Goal: Information Seeking & Learning: Learn about a topic

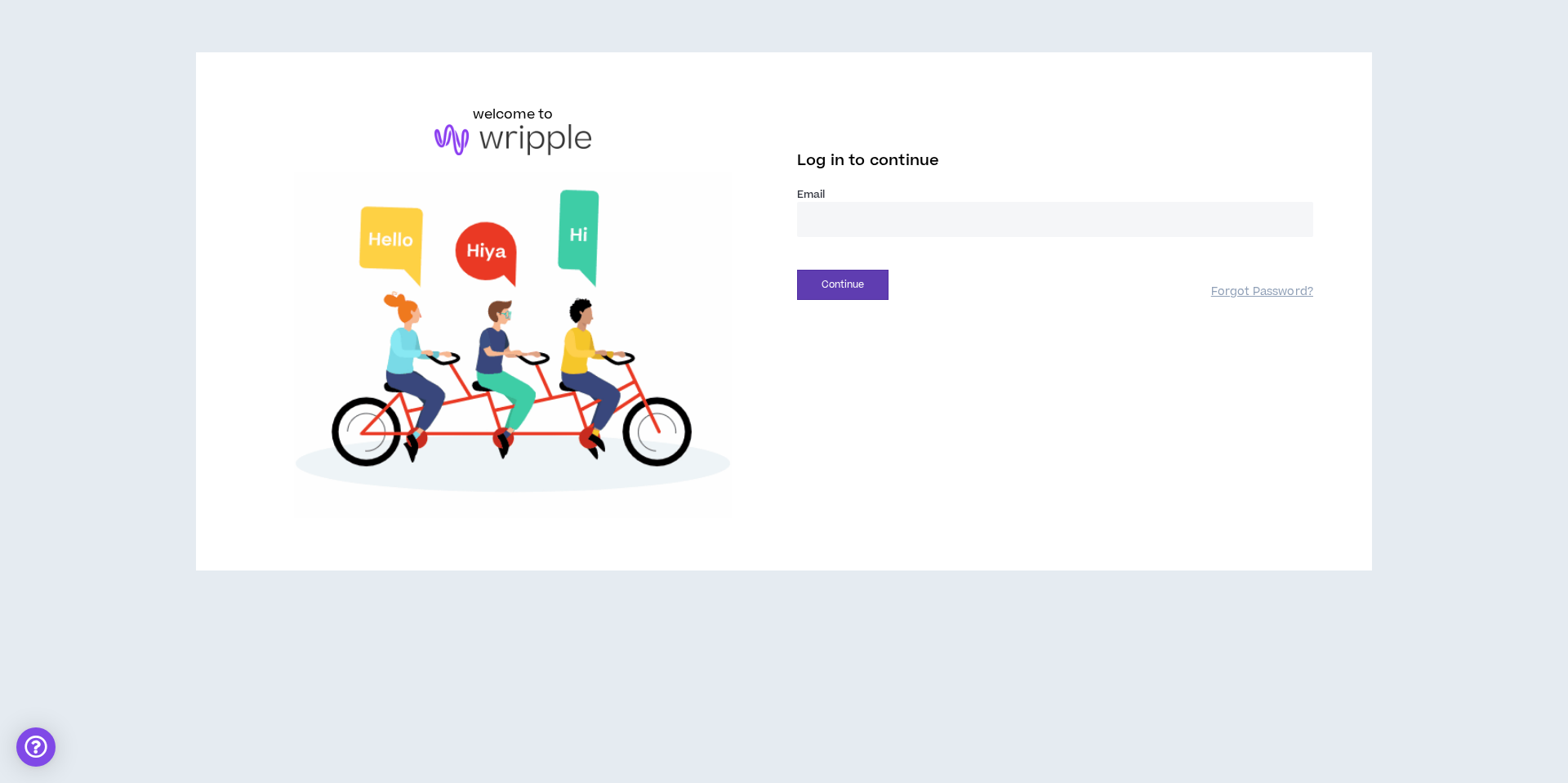
click at [985, 234] on input "email" at bounding box center [1054, 219] width 516 height 35
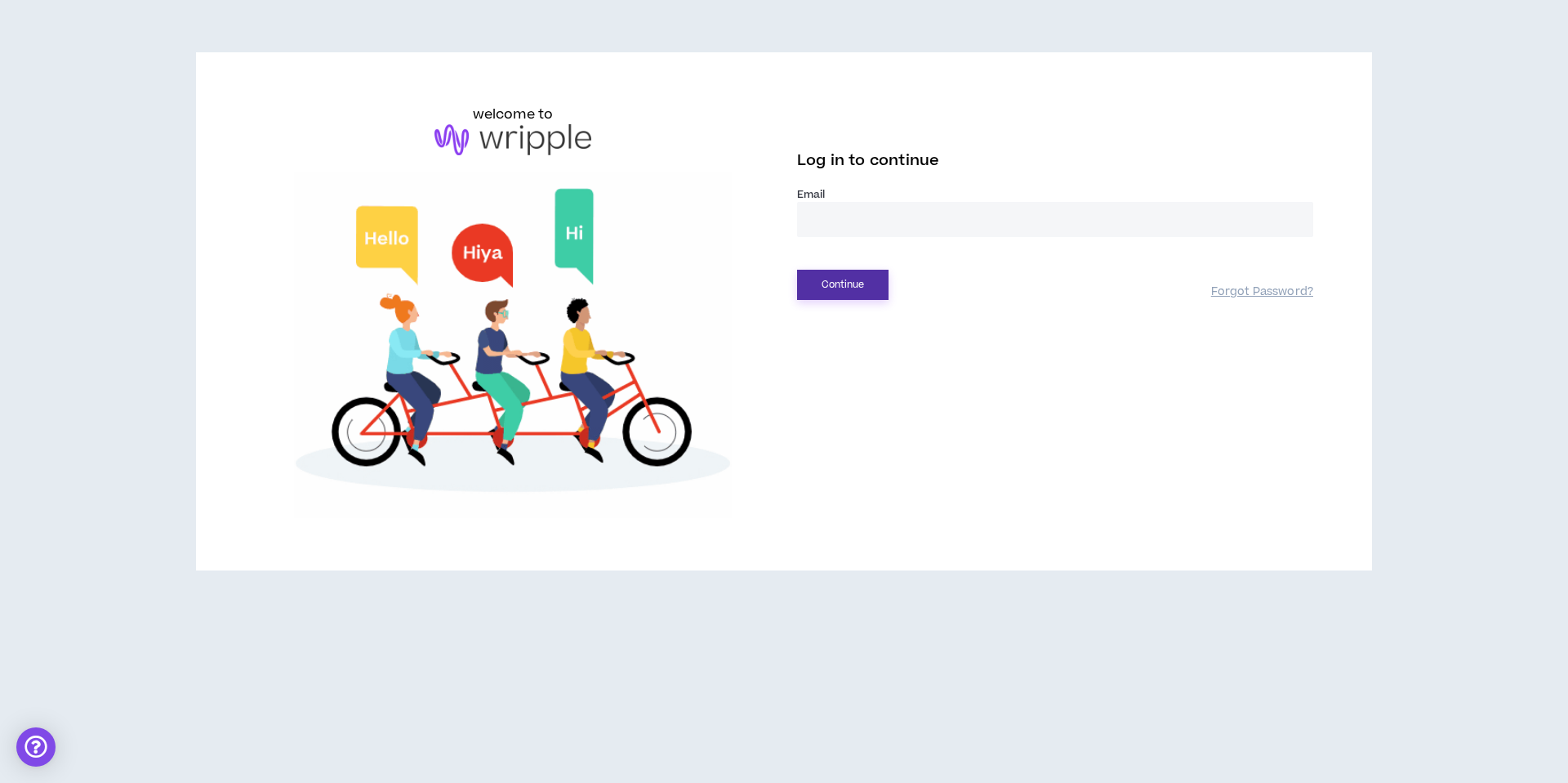
type input "**********"
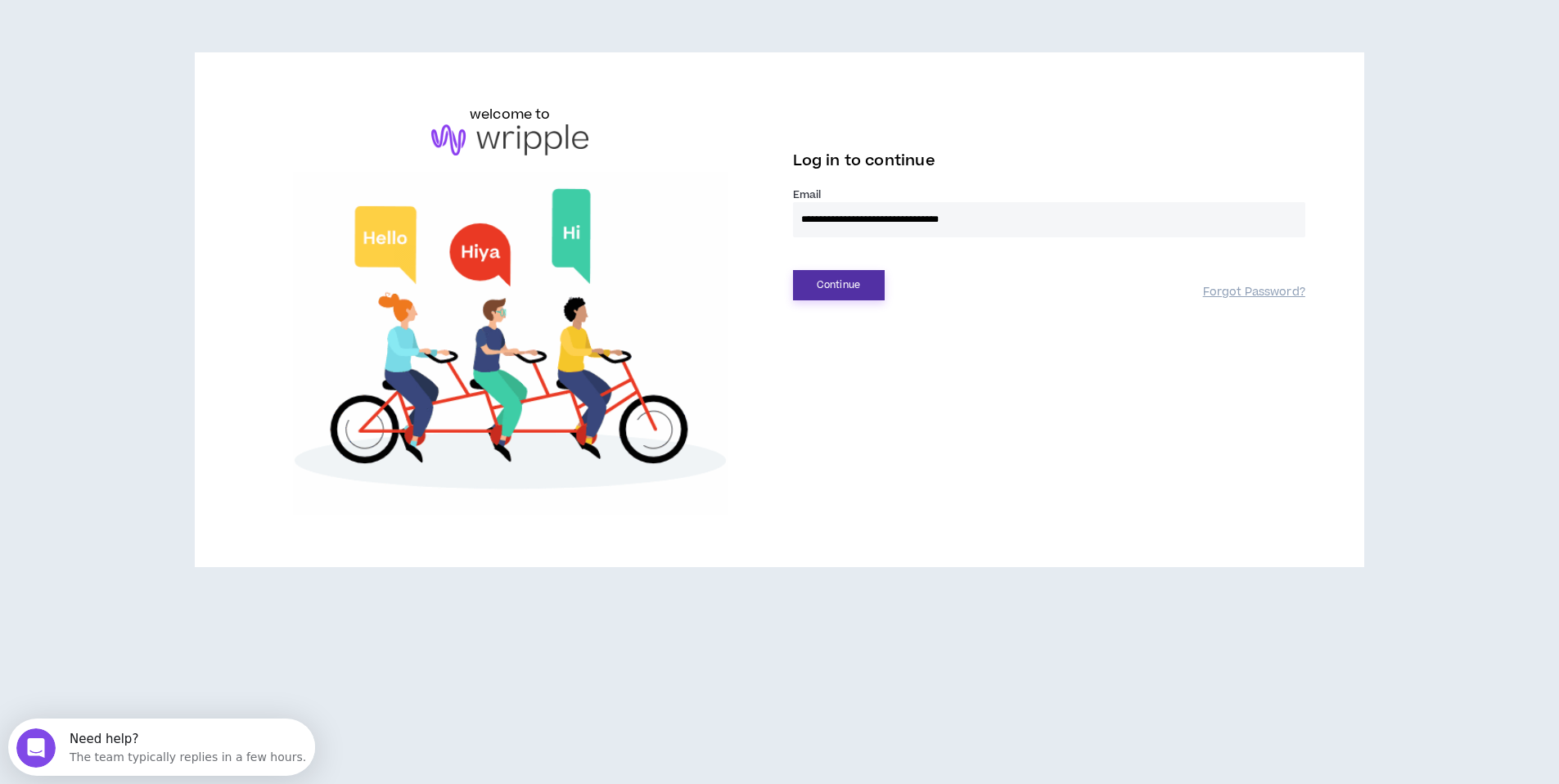
click at [850, 294] on button "Continue" at bounding box center [838, 285] width 92 height 30
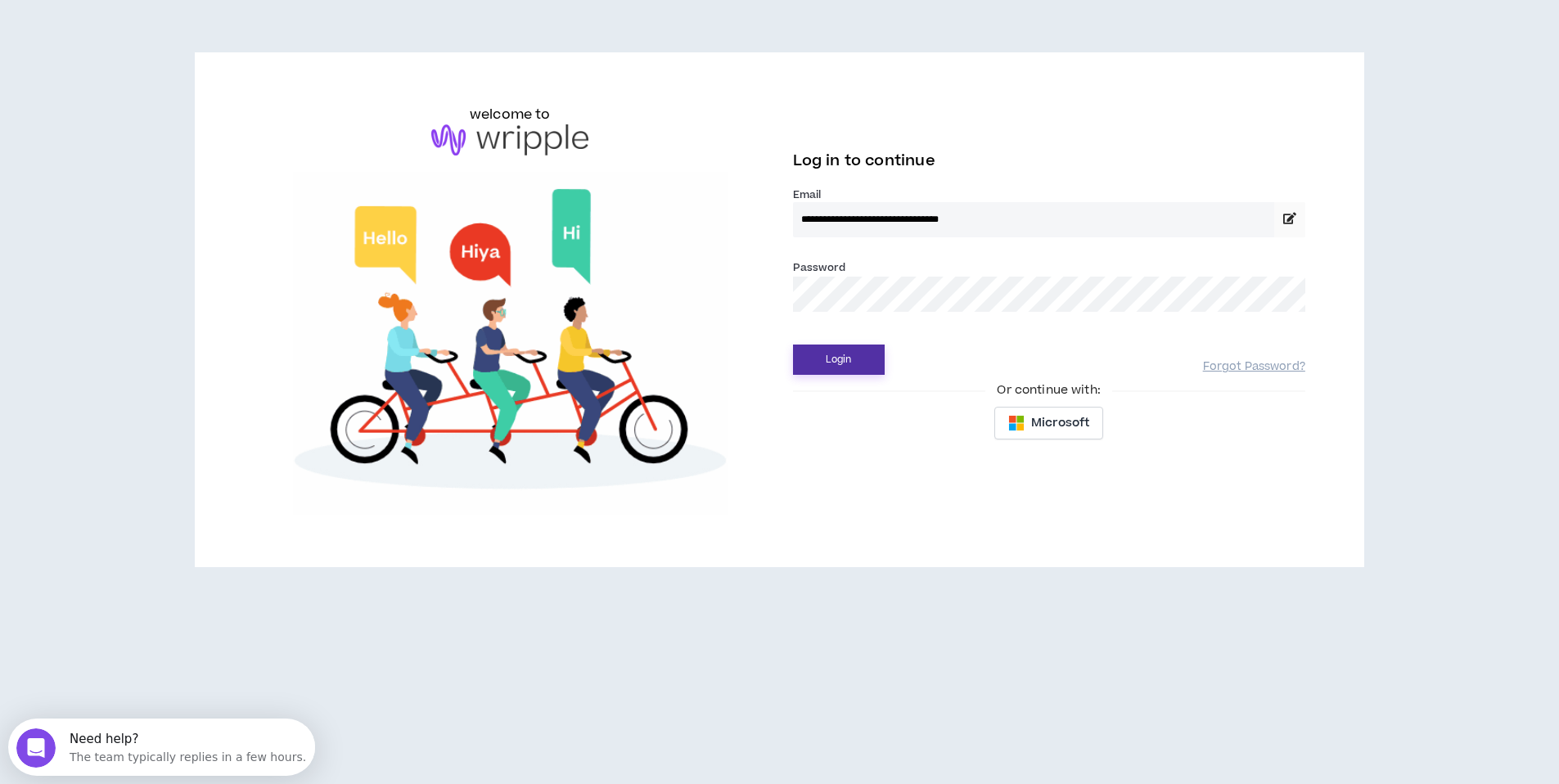
click at [835, 354] on button "Login" at bounding box center [838, 360] width 92 height 30
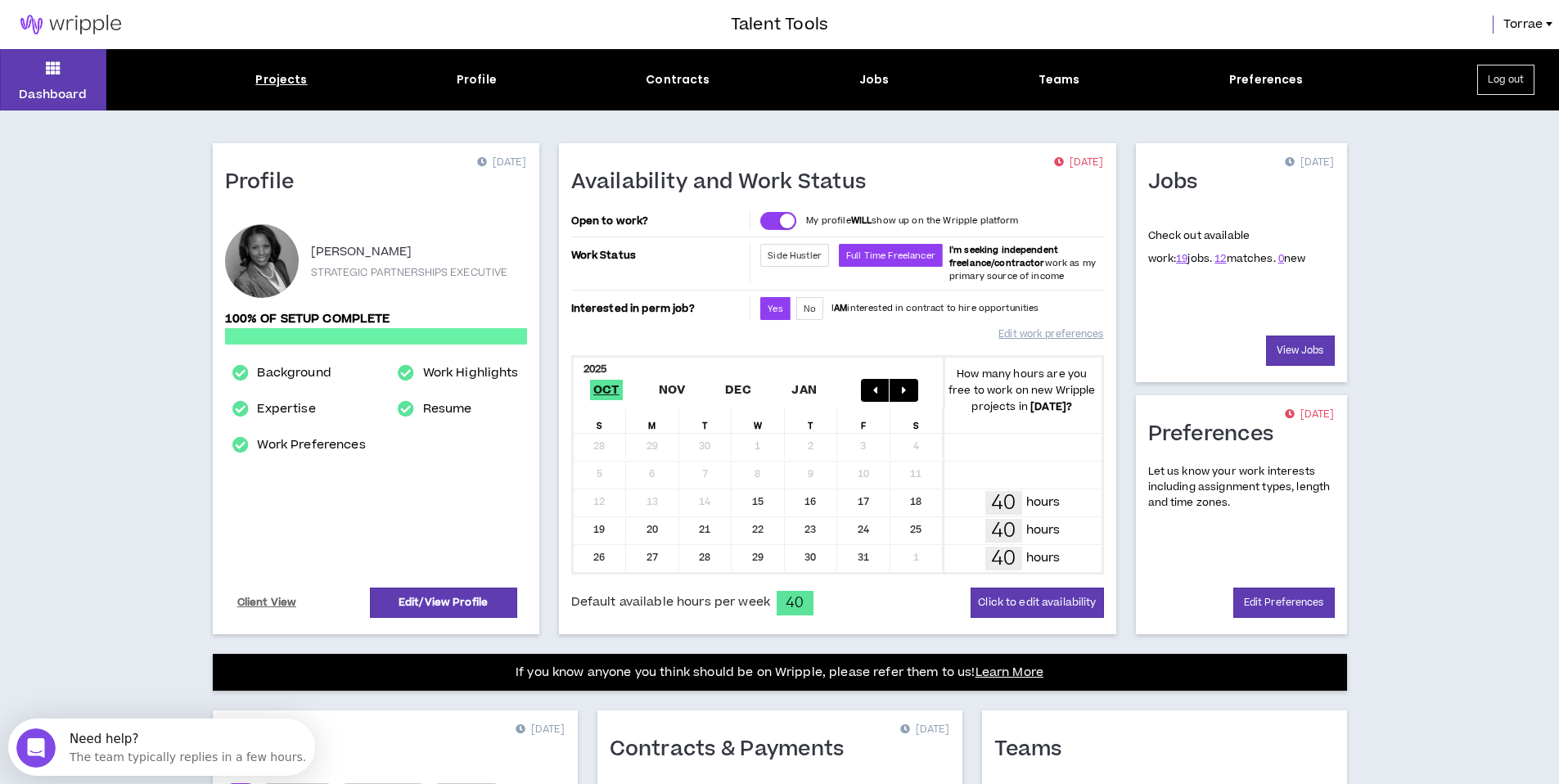
click at [282, 80] on div "Projects" at bounding box center [281, 80] width 51 height 17
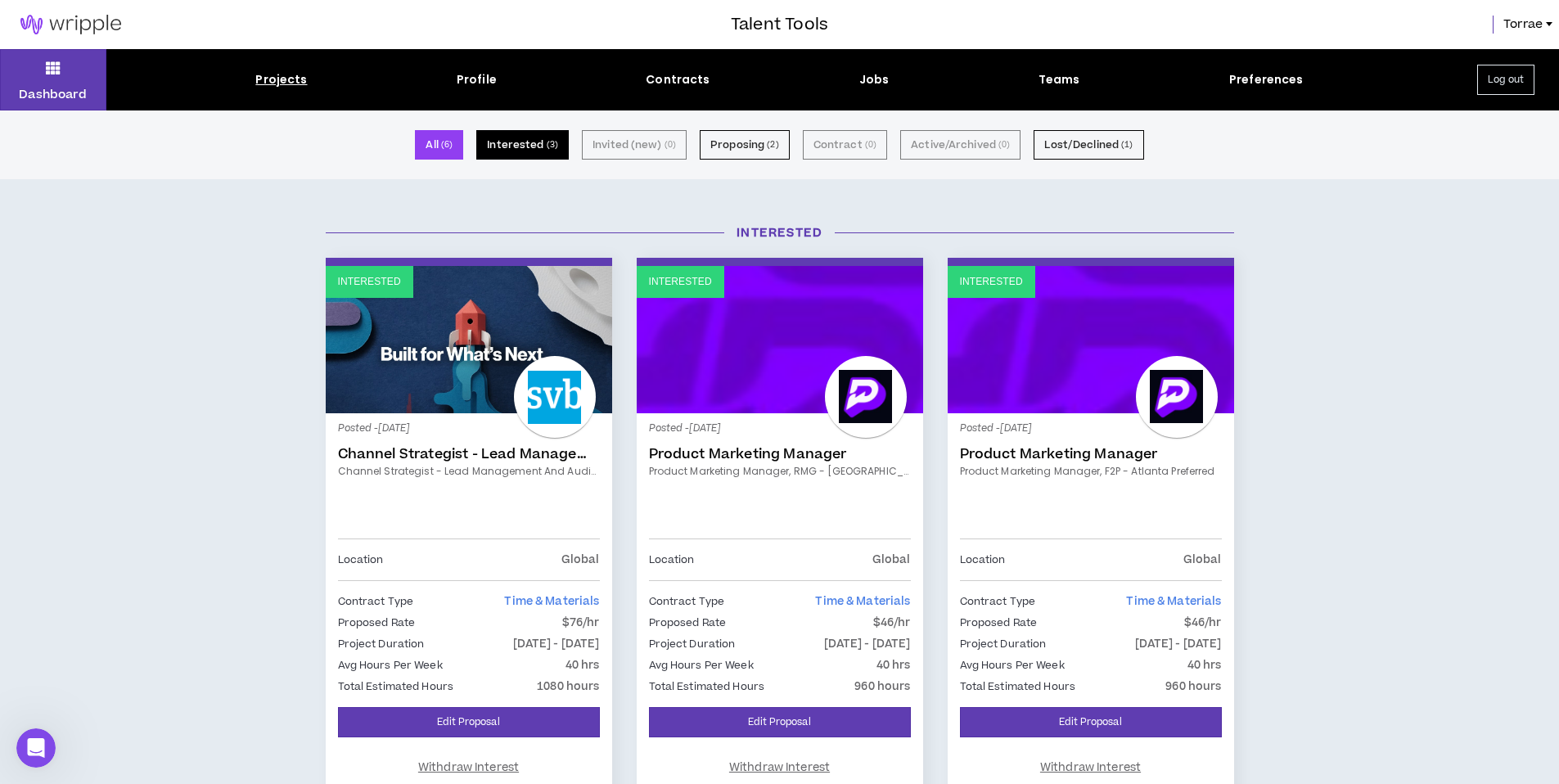
click at [512, 141] on button "Interested ( 3 )" at bounding box center [522, 144] width 92 height 29
click at [441, 141] on button "All ( 6 )" at bounding box center [439, 144] width 48 height 29
click at [44, 71] on button "Dashboard" at bounding box center [53, 80] width 106 height 62
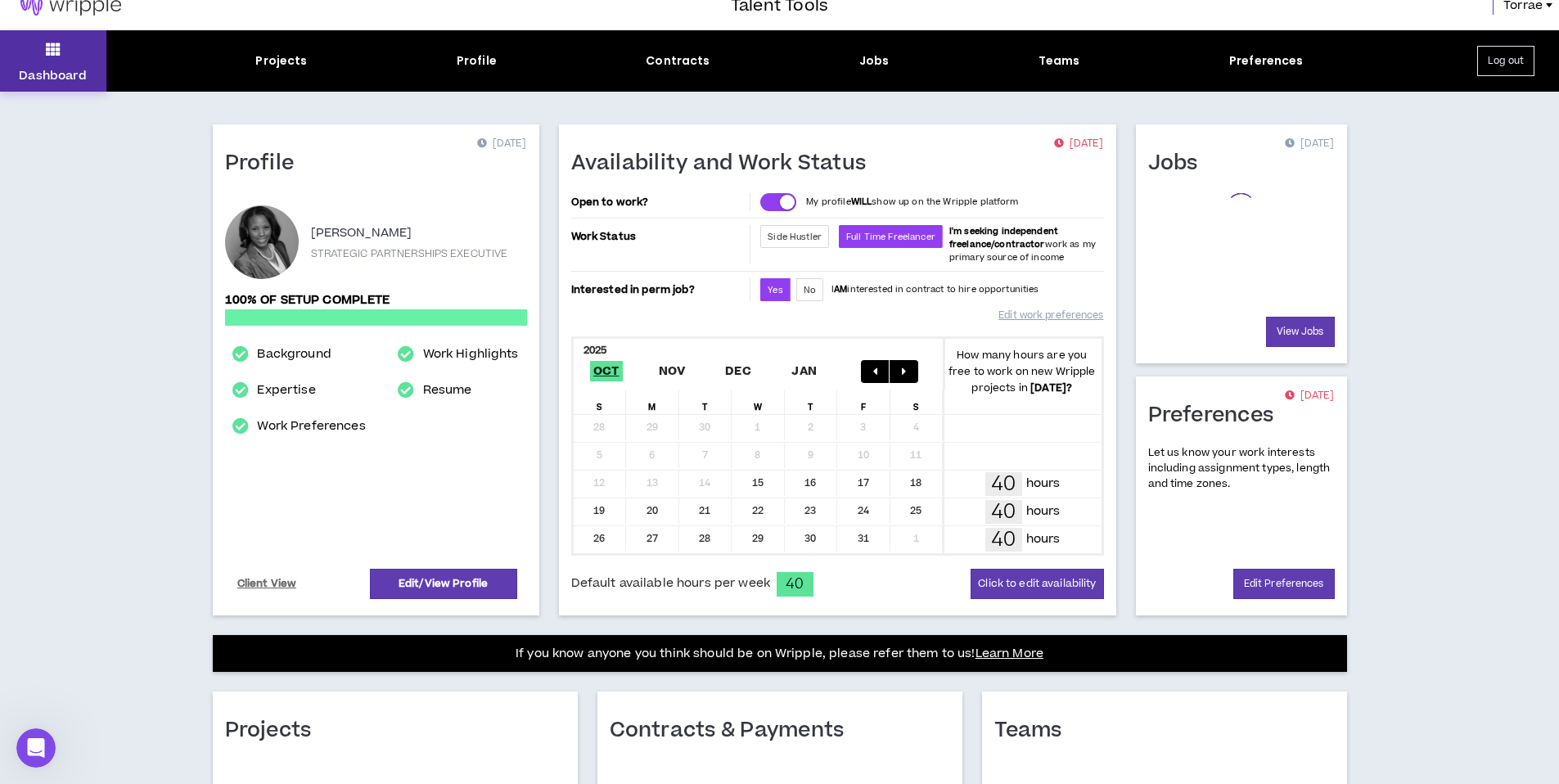
scroll to position [286, 0]
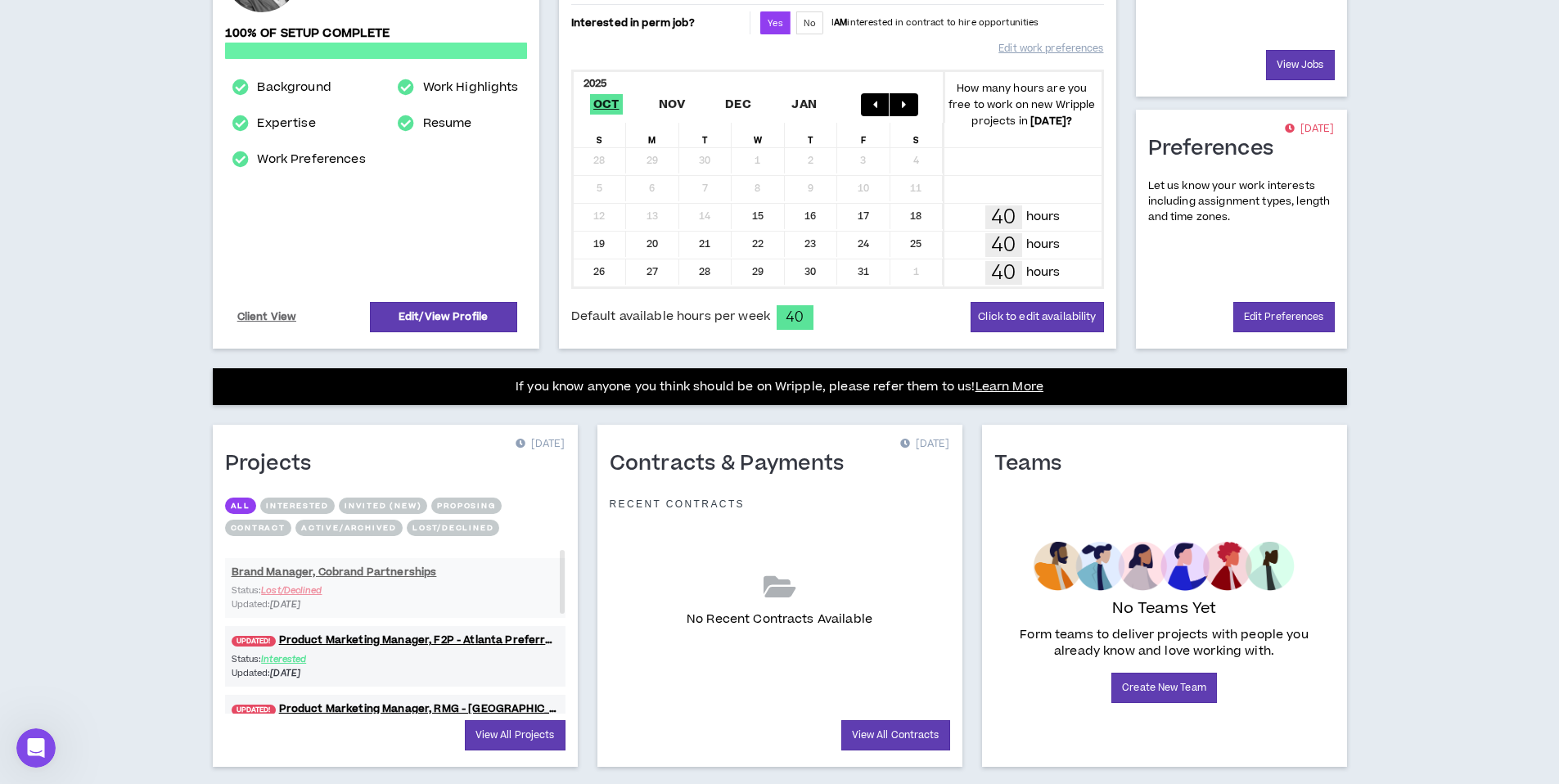
click at [1426, 530] on div "Dashboard Projects Profile Contracts Jobs Teams Preferences Log out Profile [DA…" at bounding box center [780, 291] width 1559 height 1055
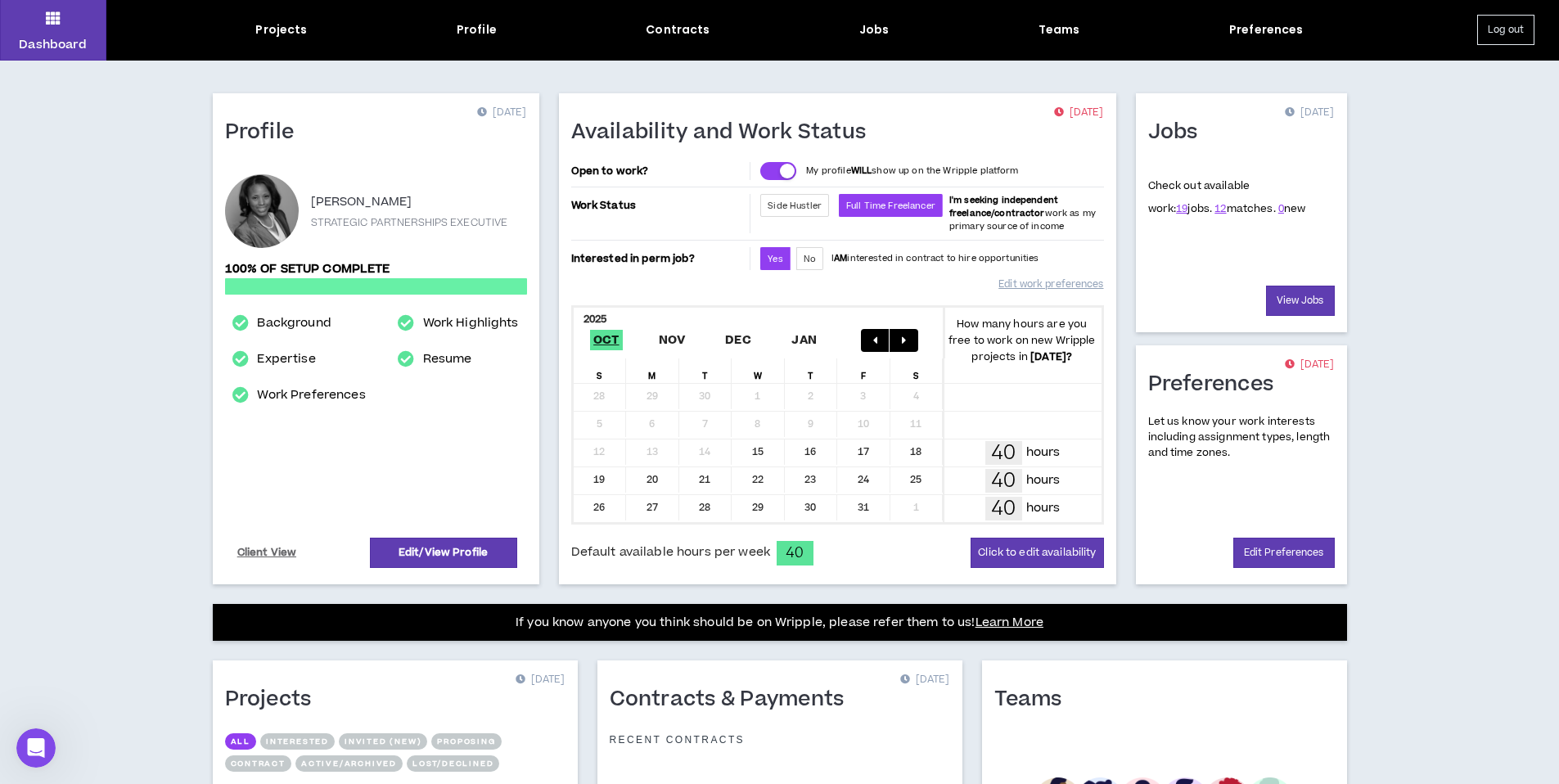
scroll to position [0, 0]
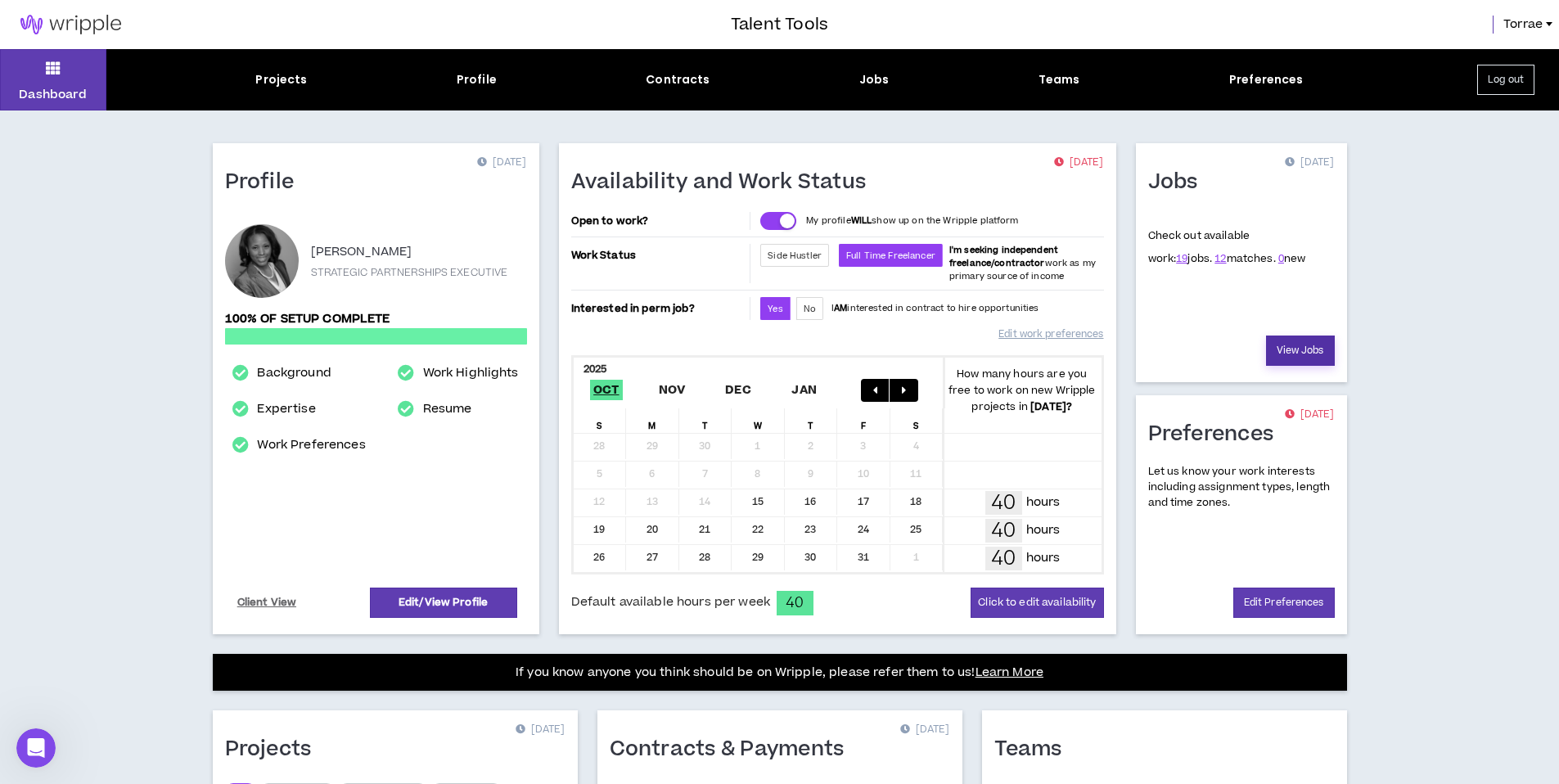
click at [1309, 346] on link "View Jobs" at bounding box center [1300, 350] width 68 height 30
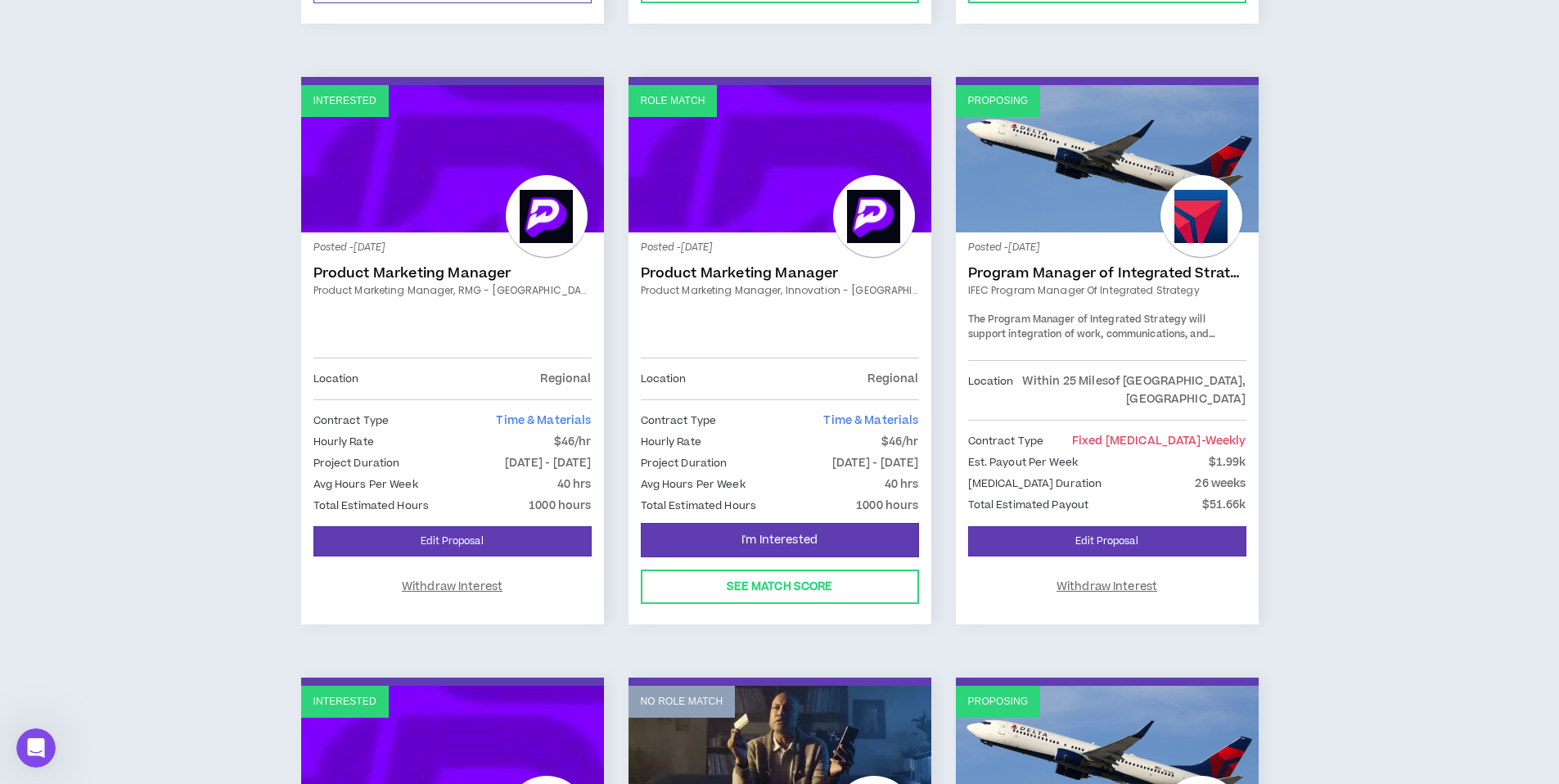
scroll to position [1453, 0]
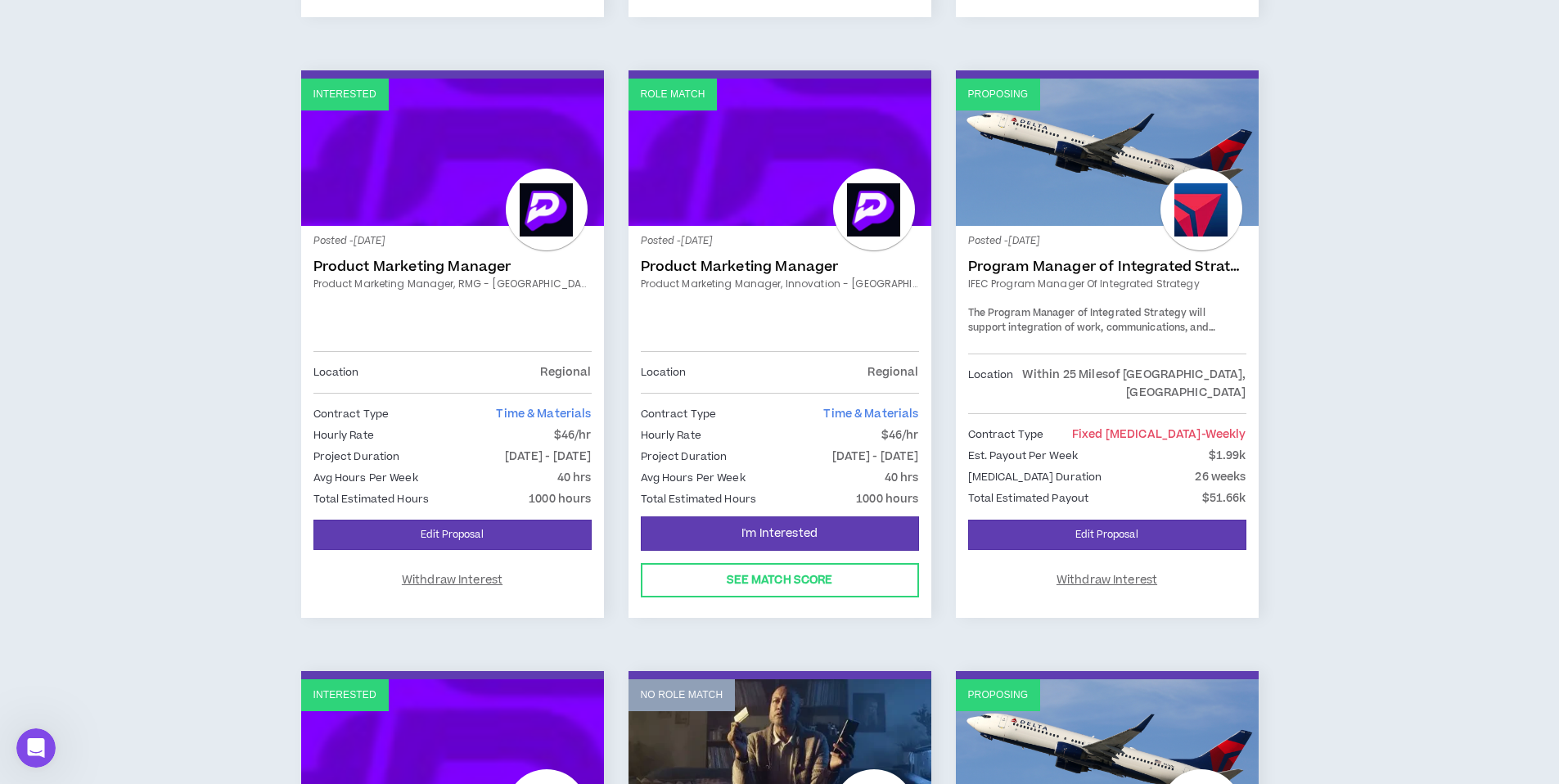
click at [768, 221] on link "Role Match" at bounding box center [780, 152] width 303 height 147
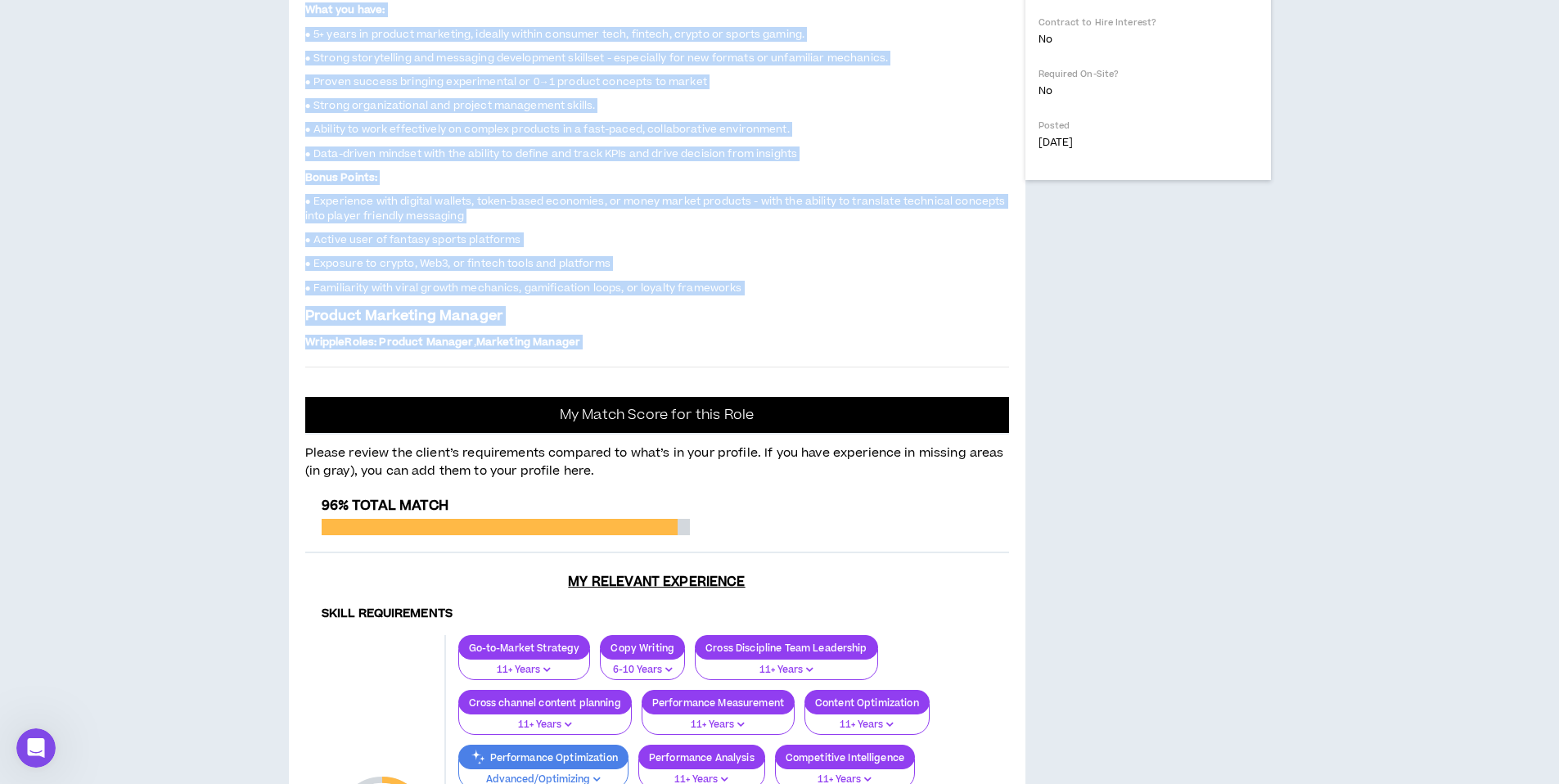
scroll to position [775, 0]
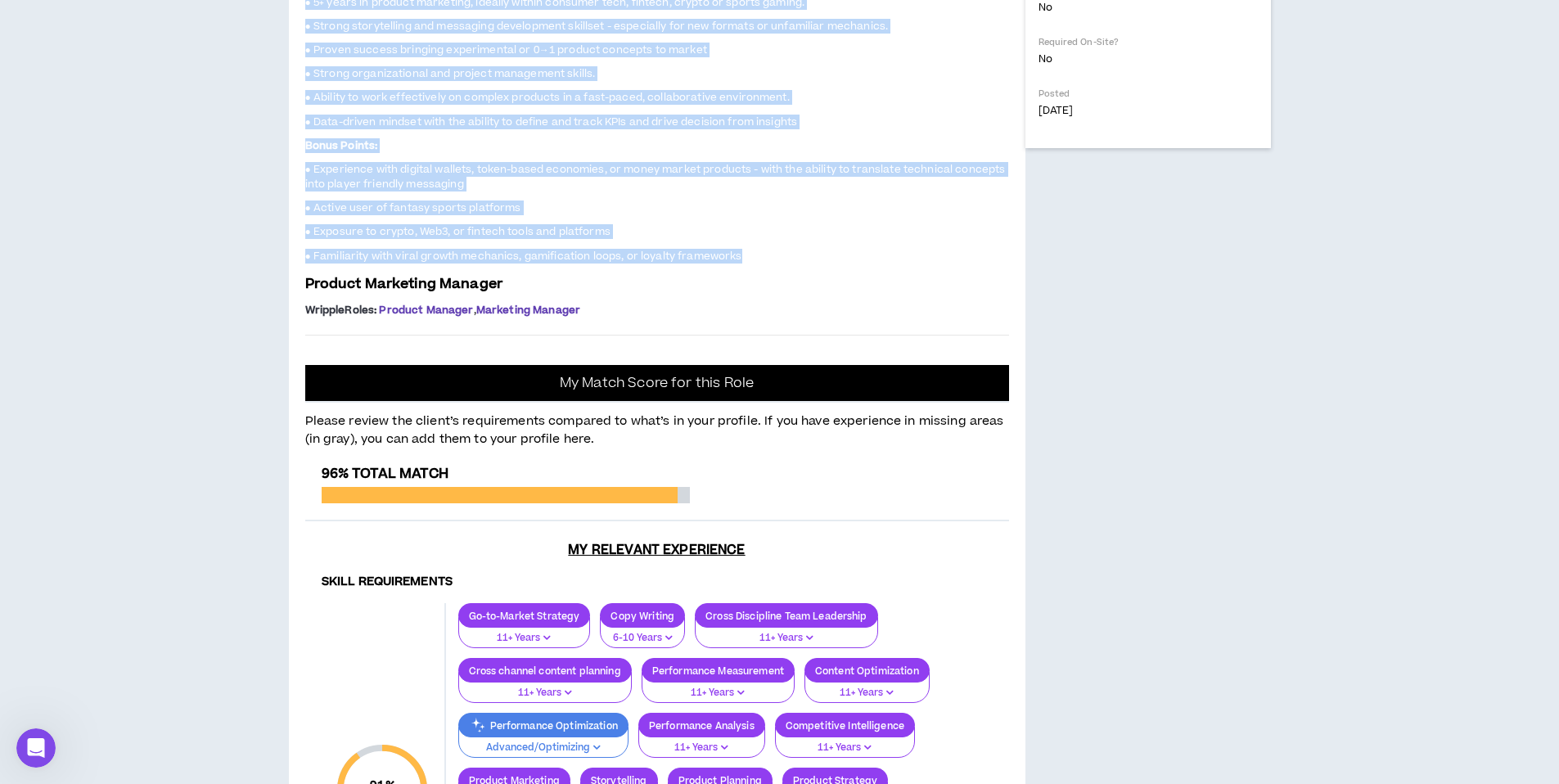
drag, startPoint x: 306, startPoint y: 329, endPoint x: 775, endPoint y: 635, distance: 560.0
copy span "At PrizePicks, we are the fastest-growing sports company in [GEOGRAPHIC_DATA], …"
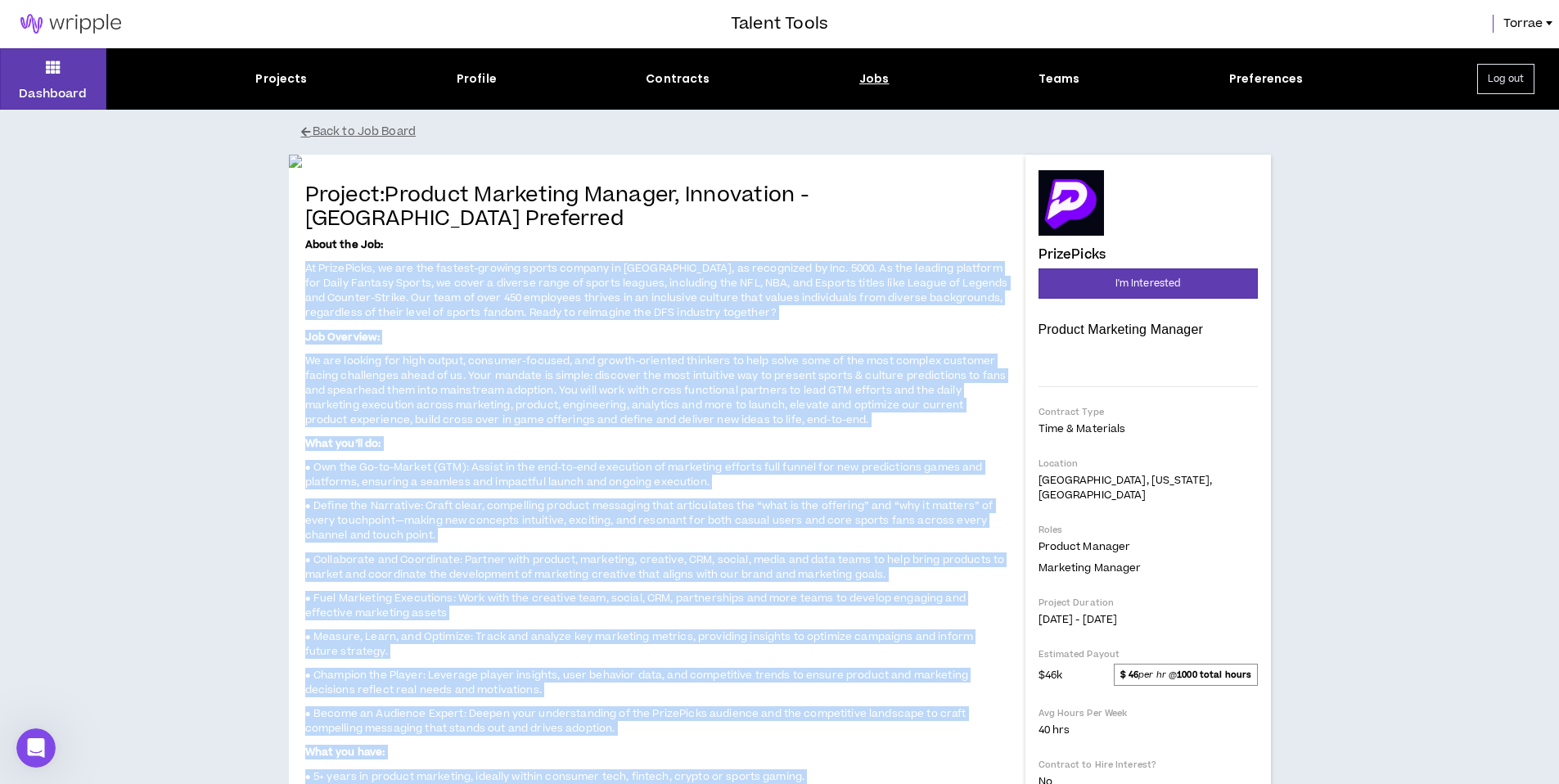
scroll to position [0, 0]
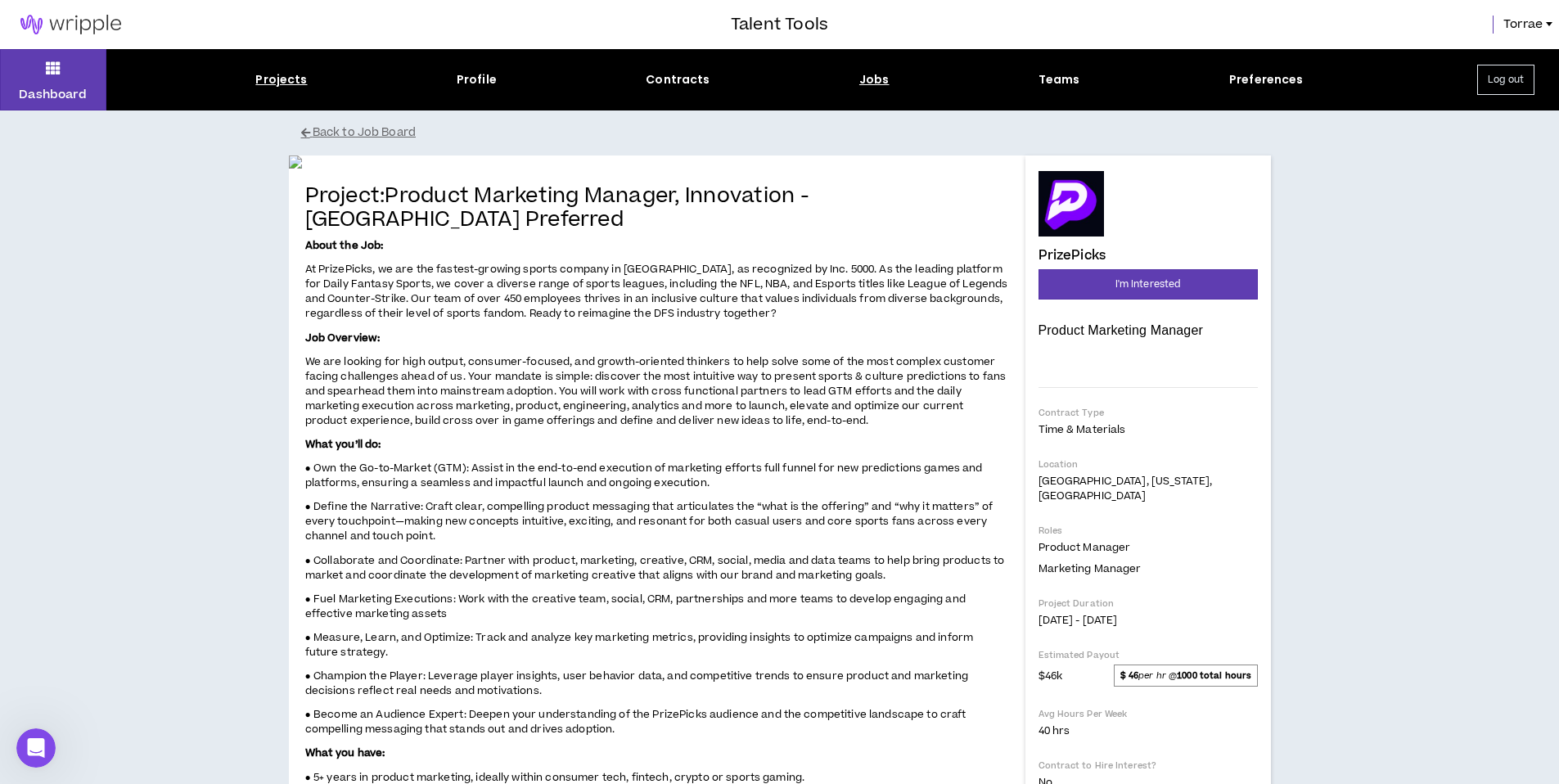
click at [283, 80] on div "Projects" at bounding box center [281, 80] width 51 height 17
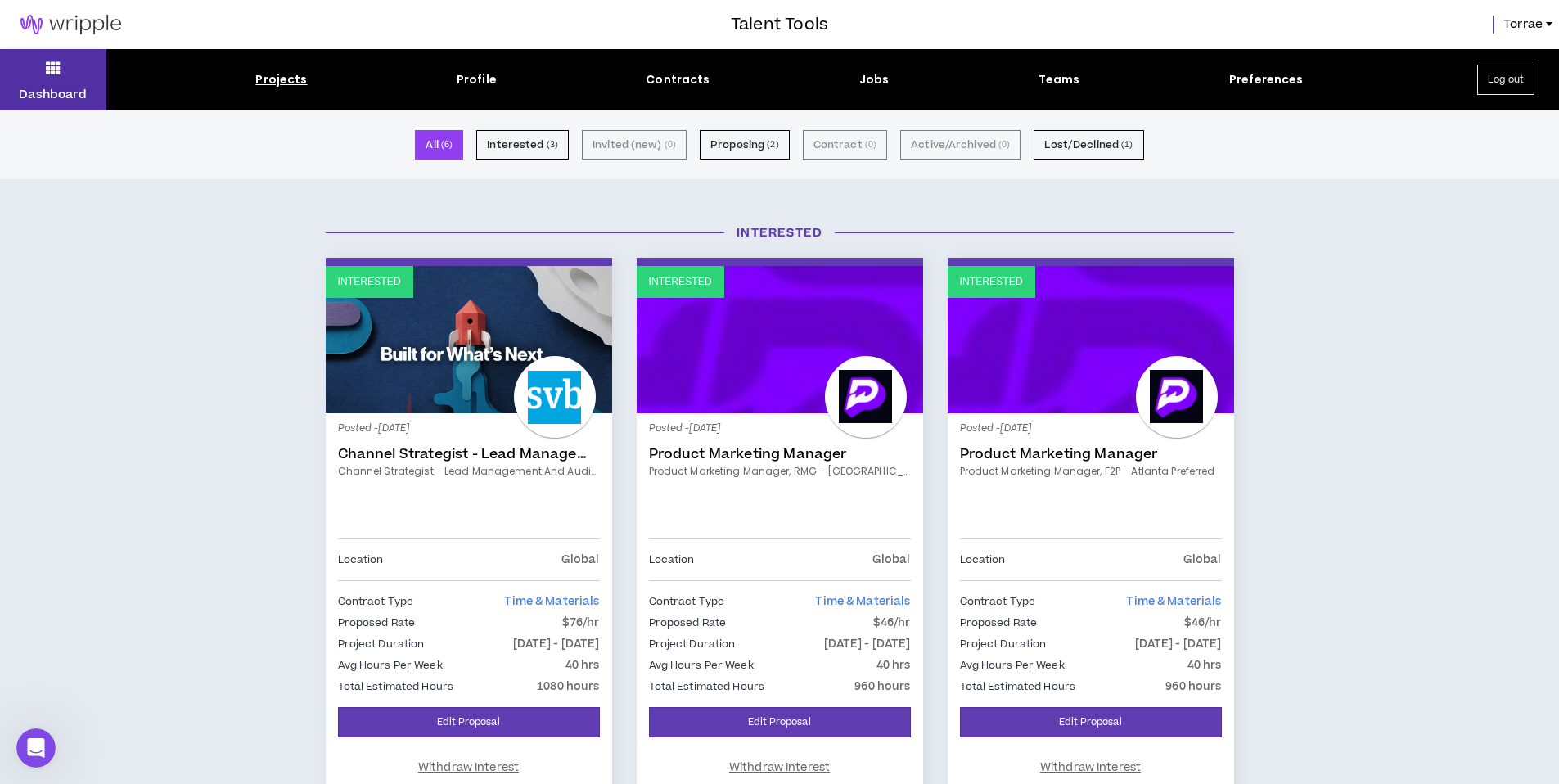
click at [55, 72] on icon at bounding box center [53, 67] width 15 height 23
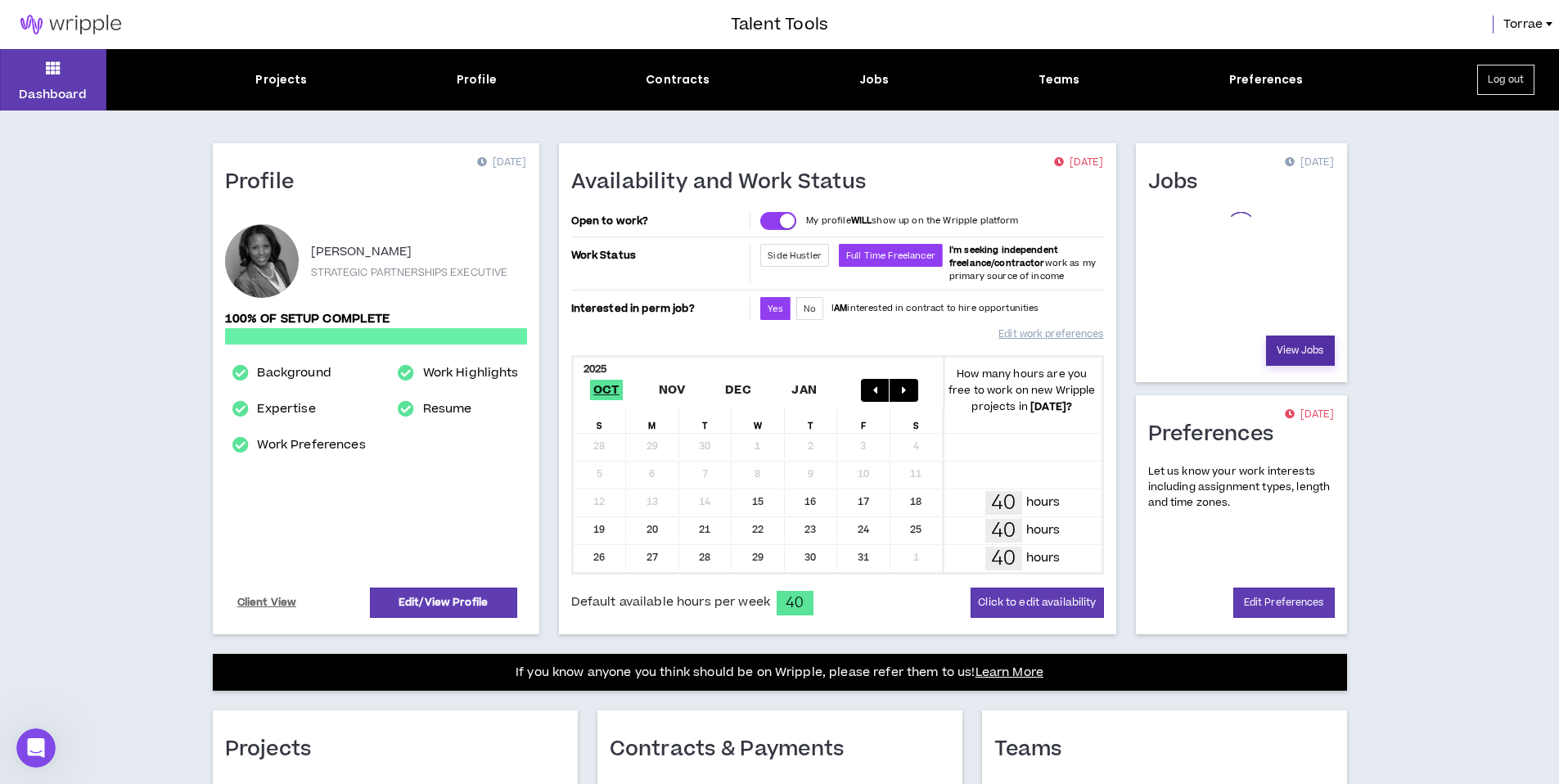
click at [1300, 350] on link "View Jobs" at bounding box center [1300, 350] width 68 height 30
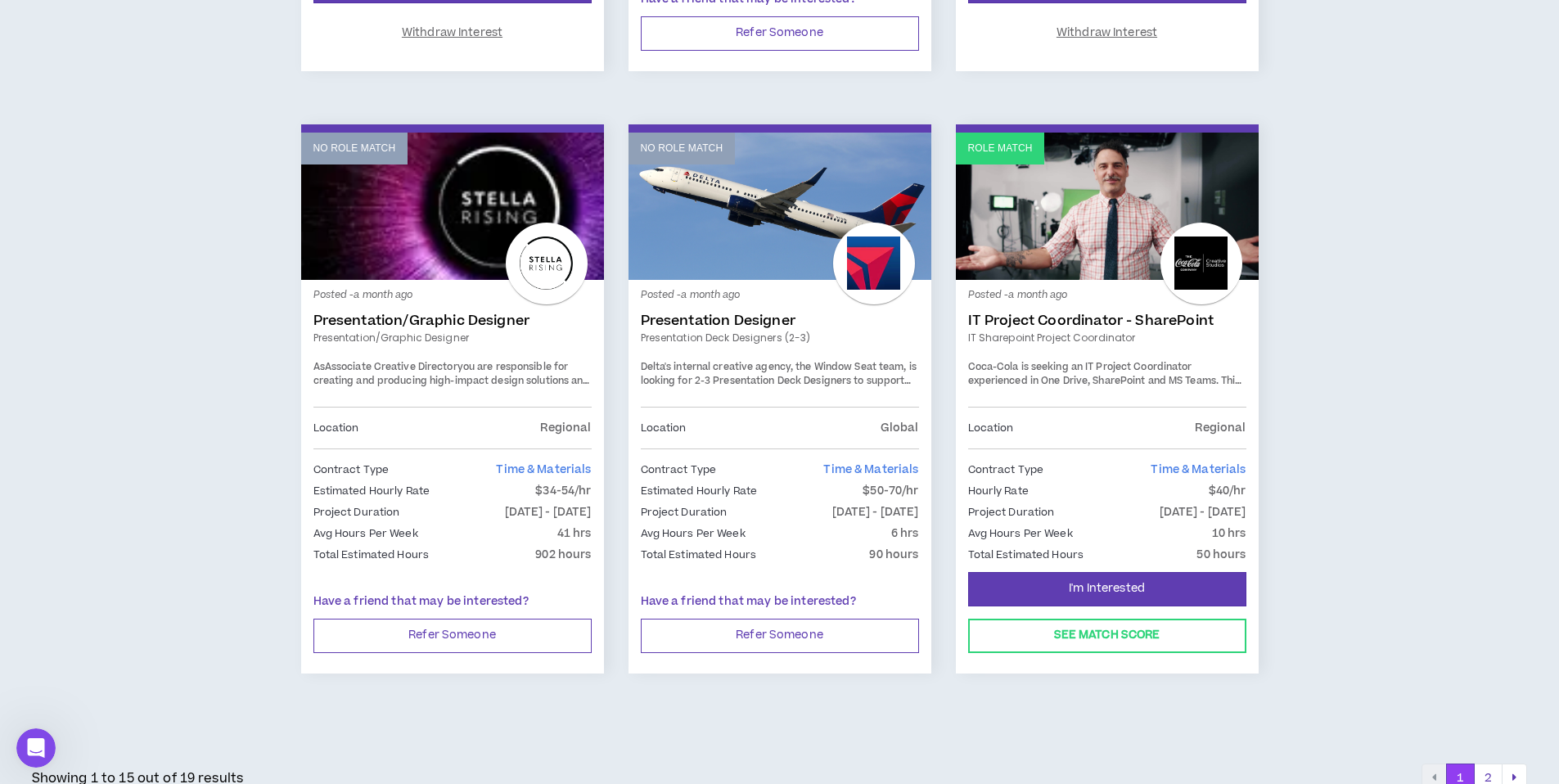
scroll to position [2625, 0]
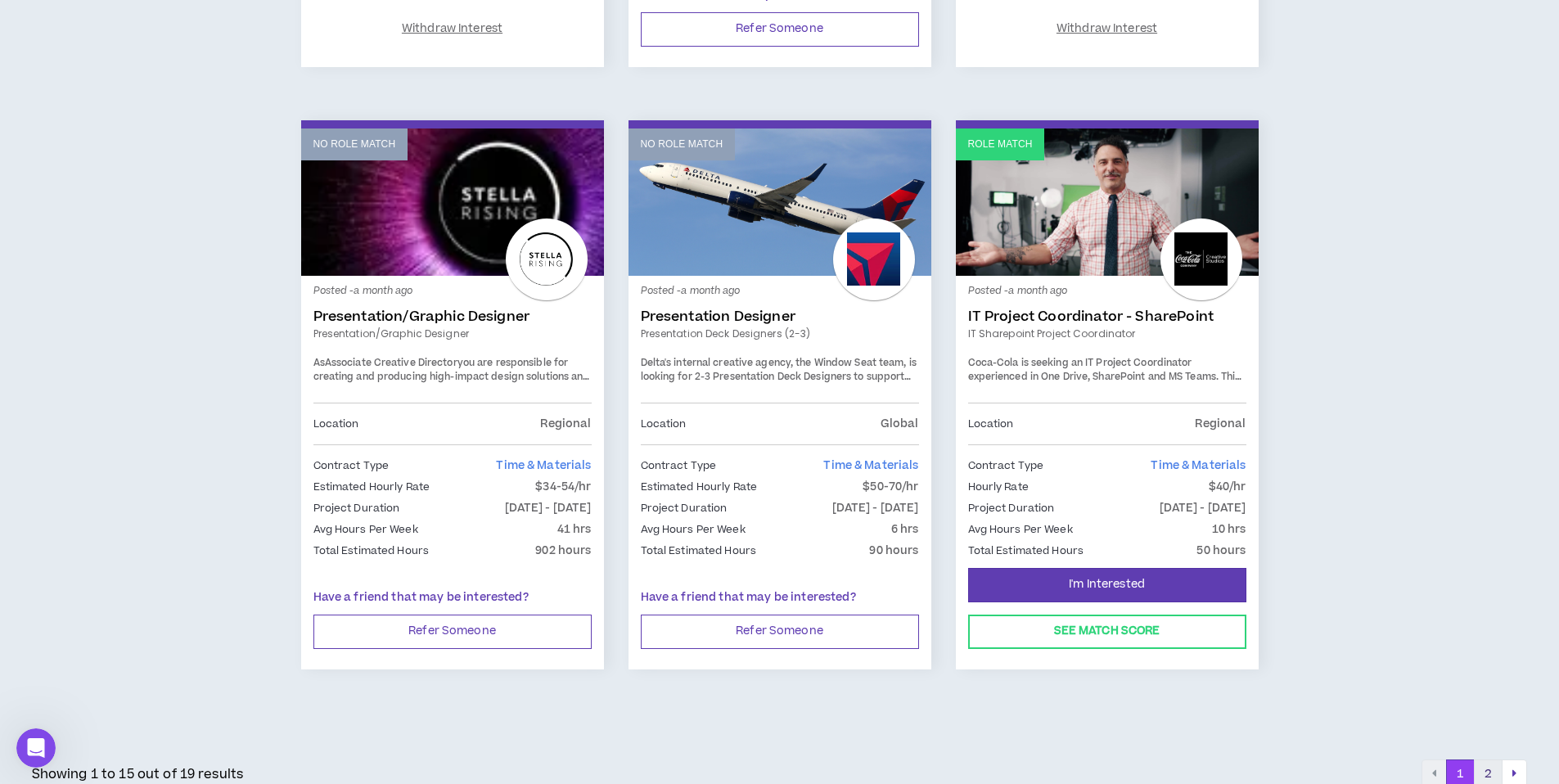
click at [1487, 759] on button "2" at bounding box center [1488, 774] width 28 height 29
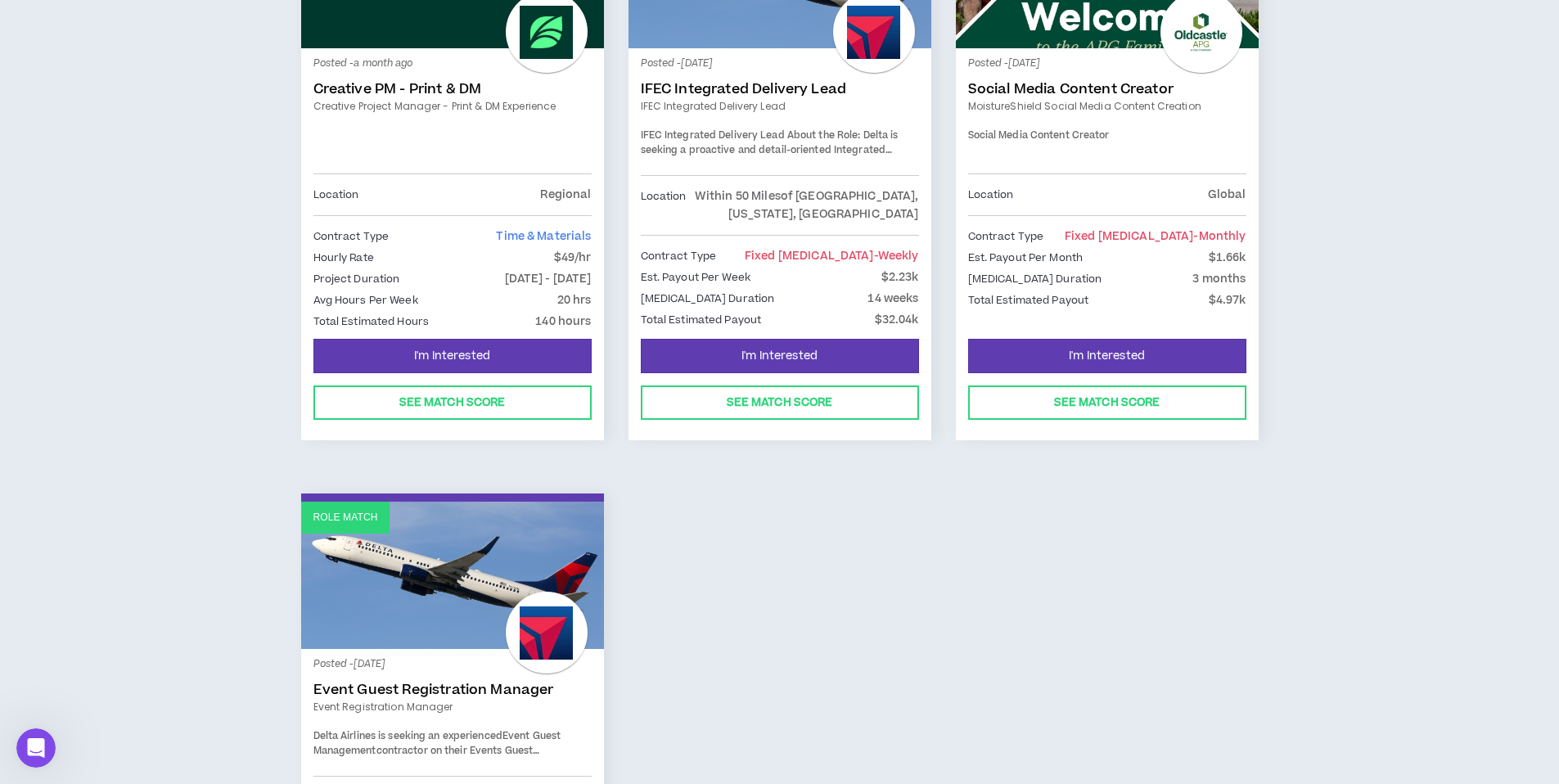
scroll to position [283, 0]
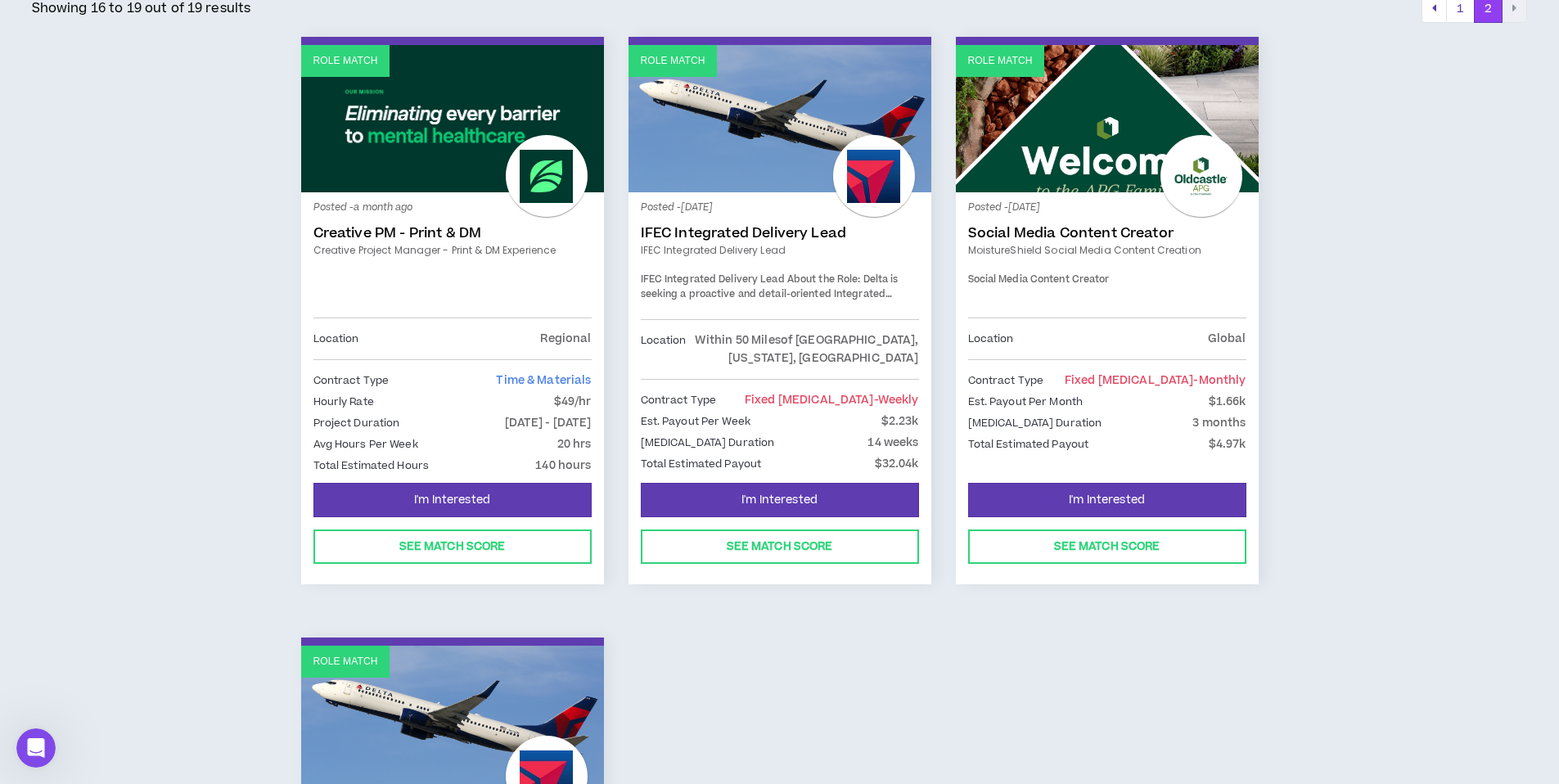
click at [813, 236] on link "IFEC Integrated Delivery Lead" at bounding box center [780, 233] width 278 height 16
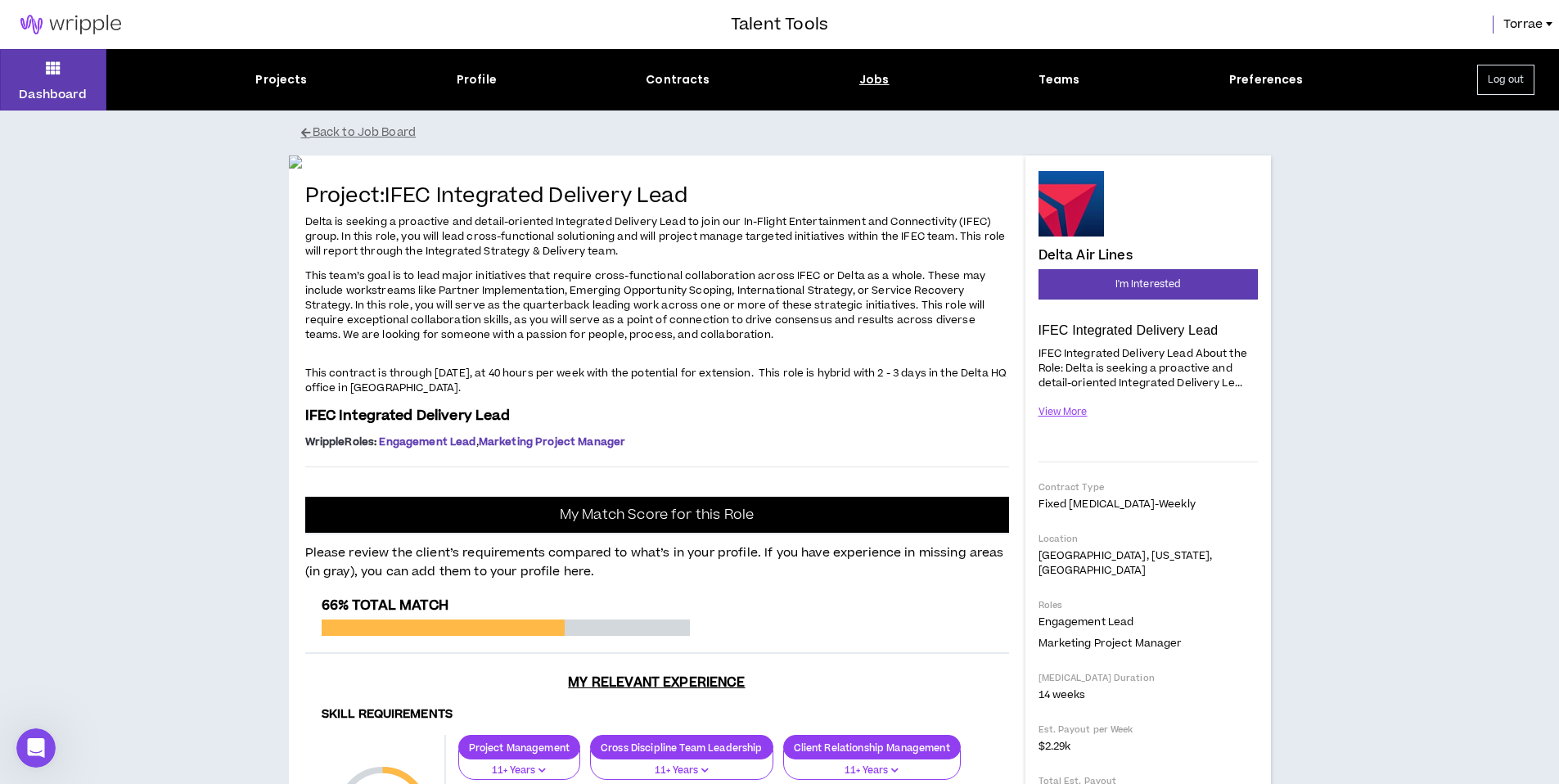
click at [1509, 79] on button "Log out" at bounding box center [1506, 80] width 57 height 30
